Goal: Use online tool/utility: Utilize a website feature to perform a specific function

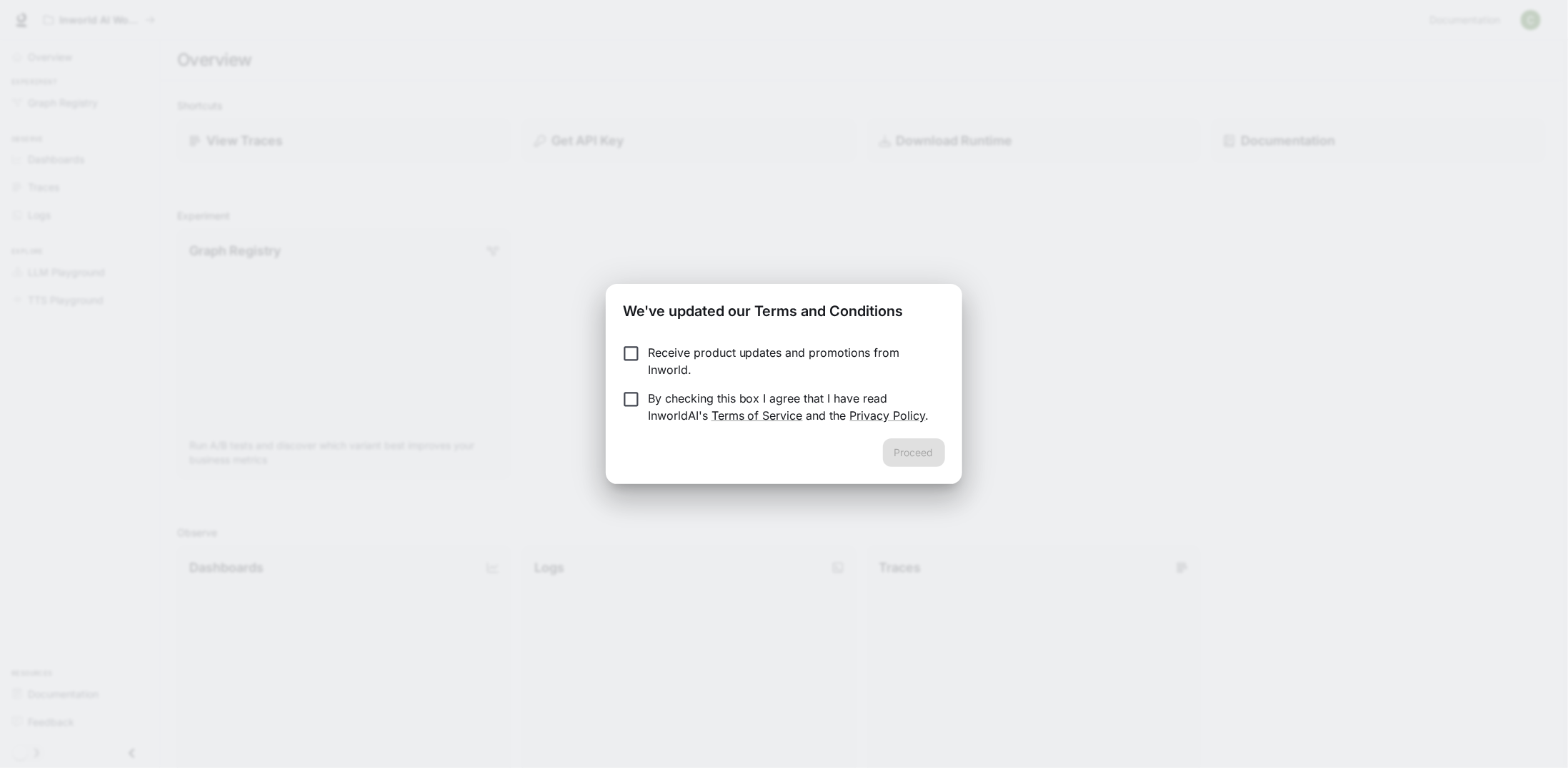
click at [650, 399] on p "By checking this box I agree that I have read InworldAI's Terms of Service and …" at bounding box center [791, 406] width 286 height 34
click at [917, 452] on button "Proceed" at bounding box center [914, 452] width 62 height 29
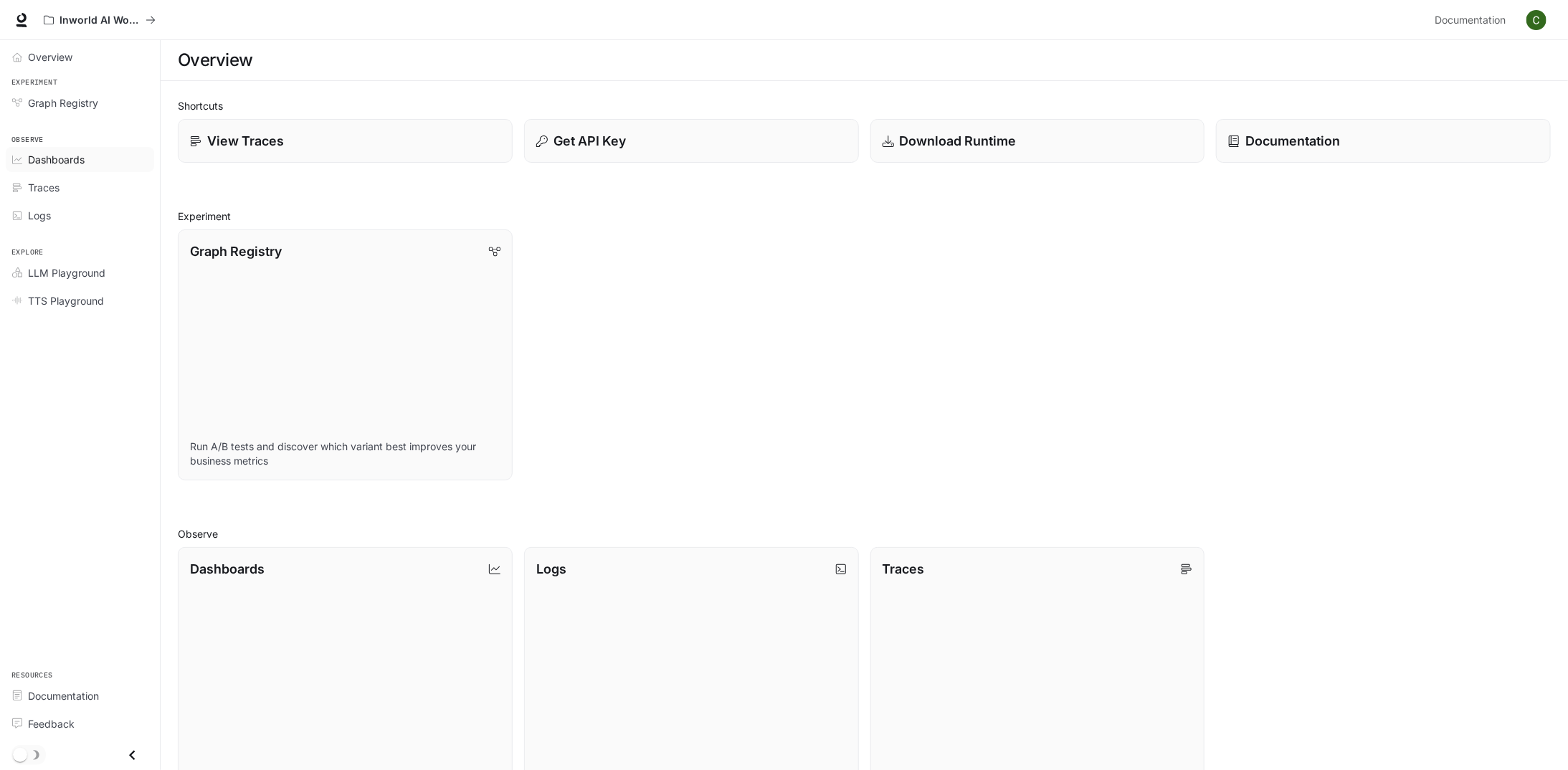
click at [64, 167] on span "Dashboards" at bounding box center [56, 159] width 57 height 15
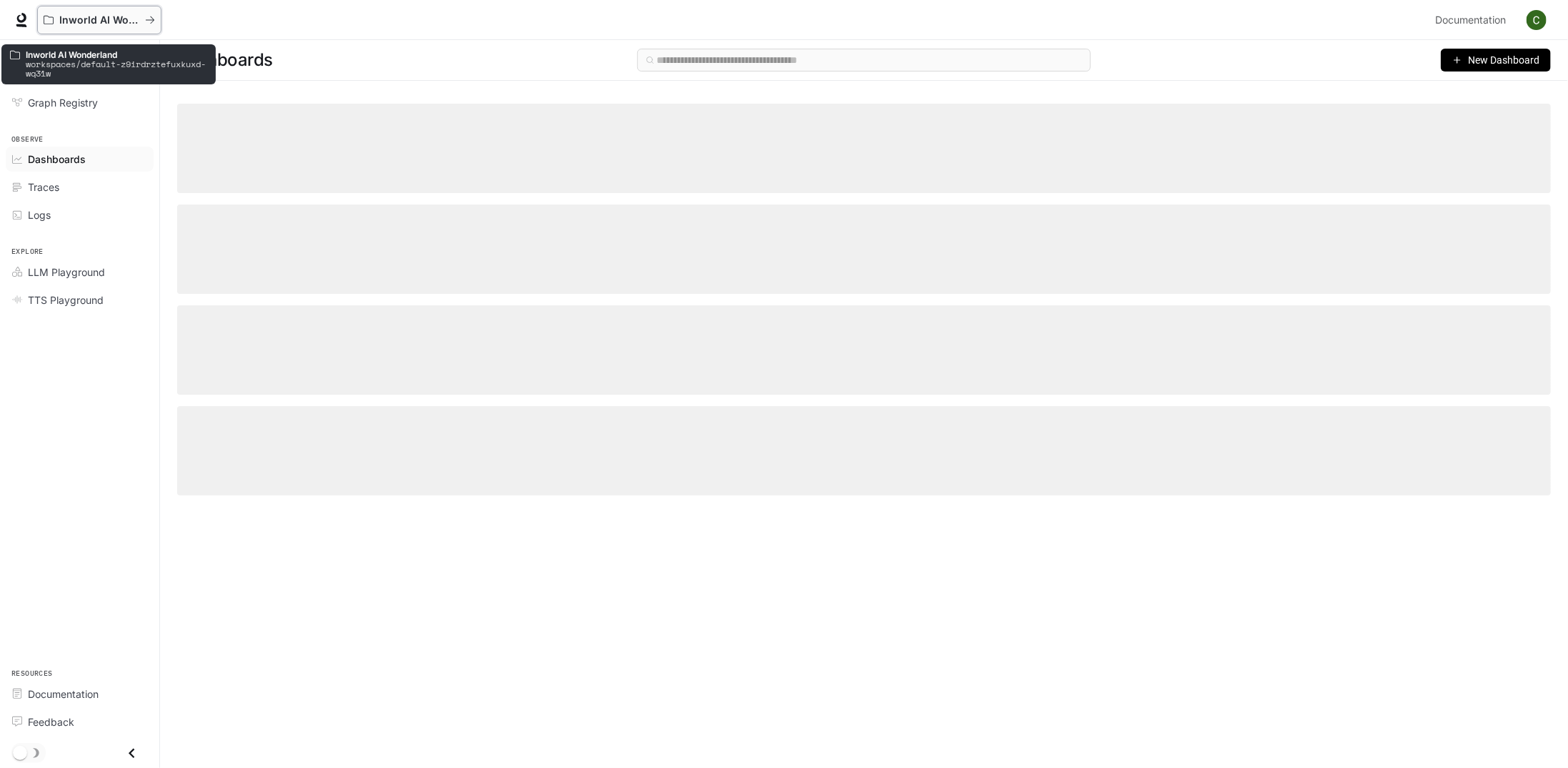
click at [107, 17] on p "Inworld AI Wonderland" at bounding box center [99, 20] width 80 height 12
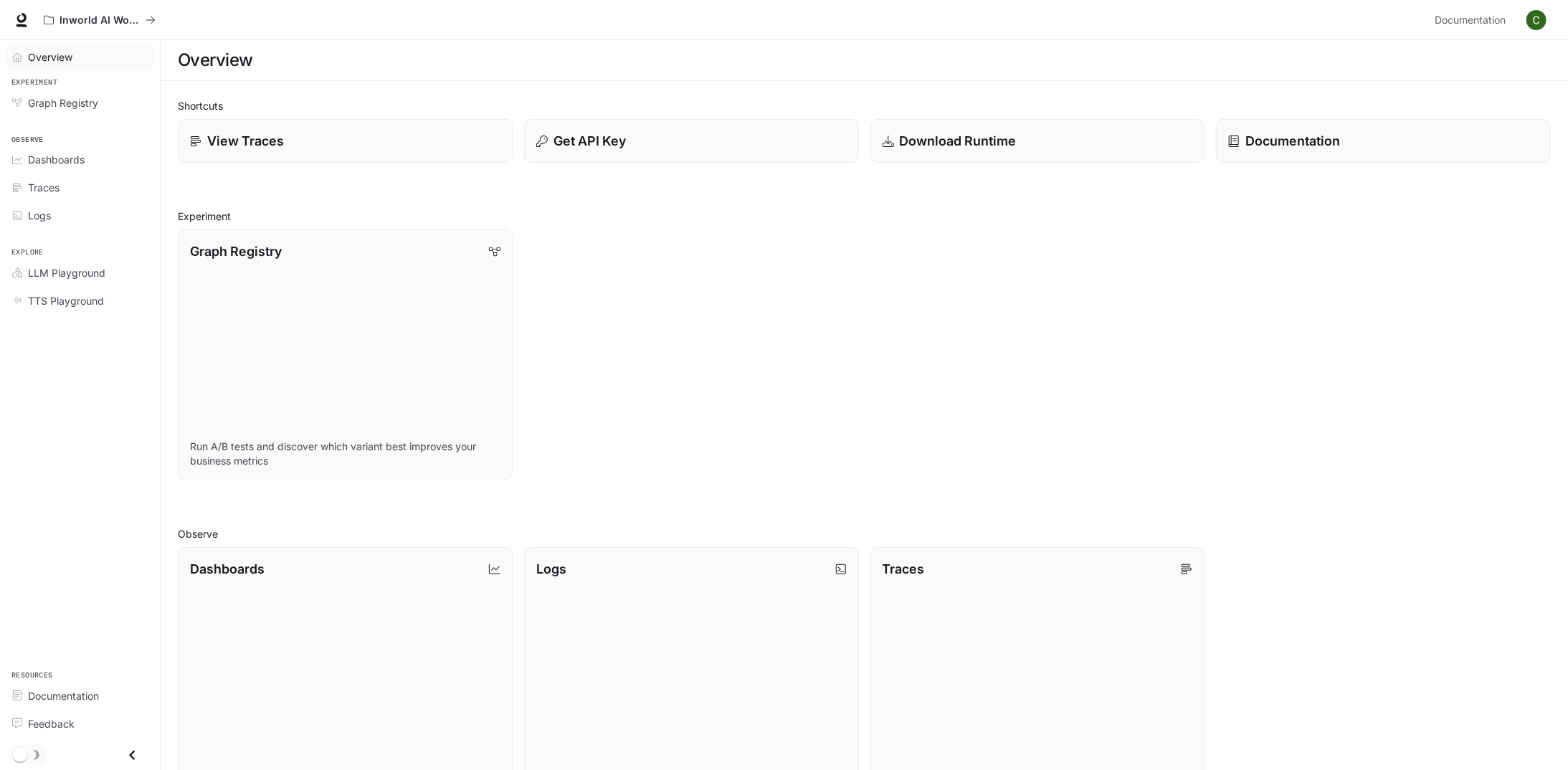
click at [49, 54] on span "Overview" at bounding box center [50, 57] width 45 height 15
click at [18, 16] on icon at bounding box center [22, 17] width 9 height 10
click at [74, 280] on span "LLM Playground" at bounding box center [67, 273] width 77 height 15
